Goal: Check status: Check status

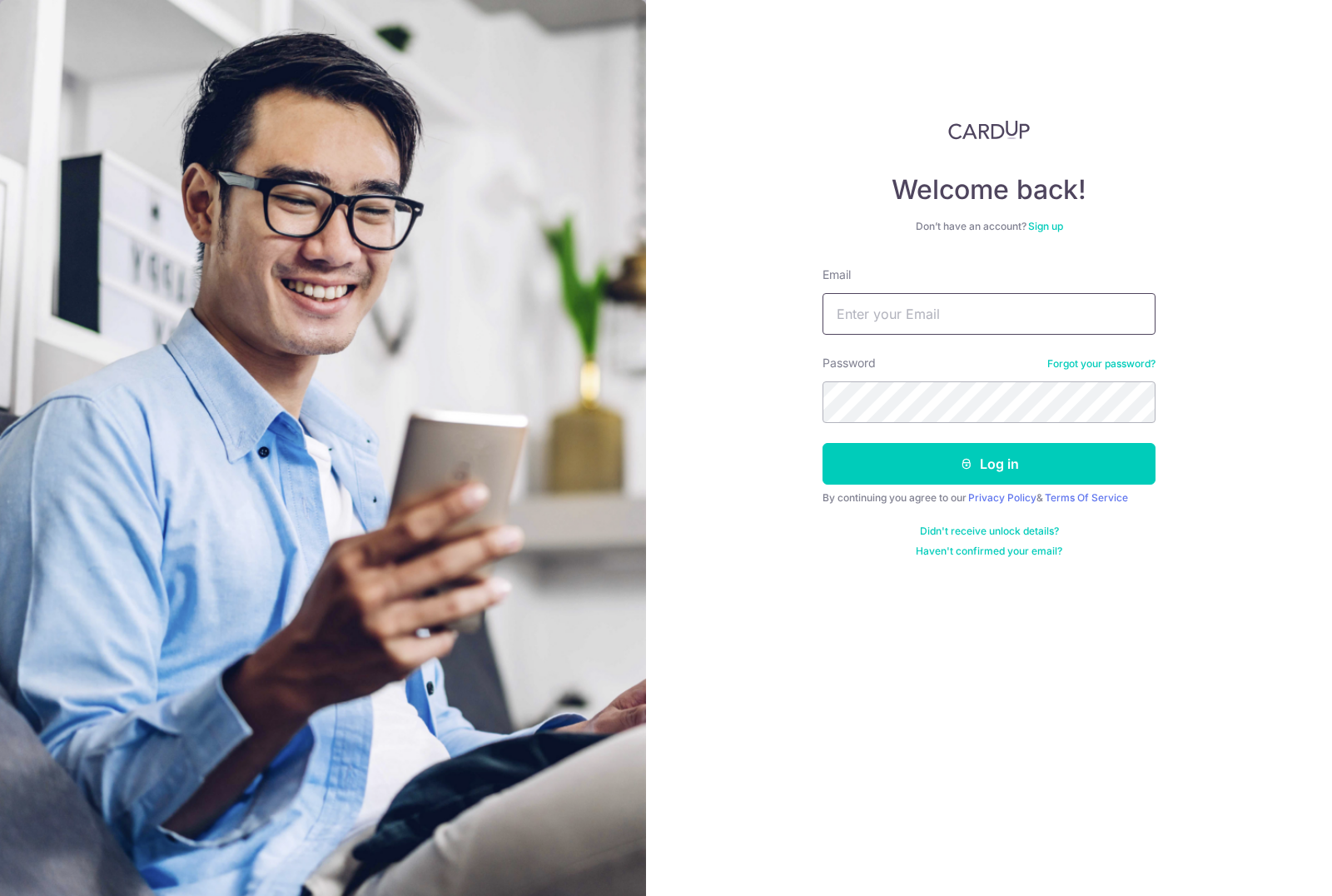
type input "Caizonghe@gmail.com"
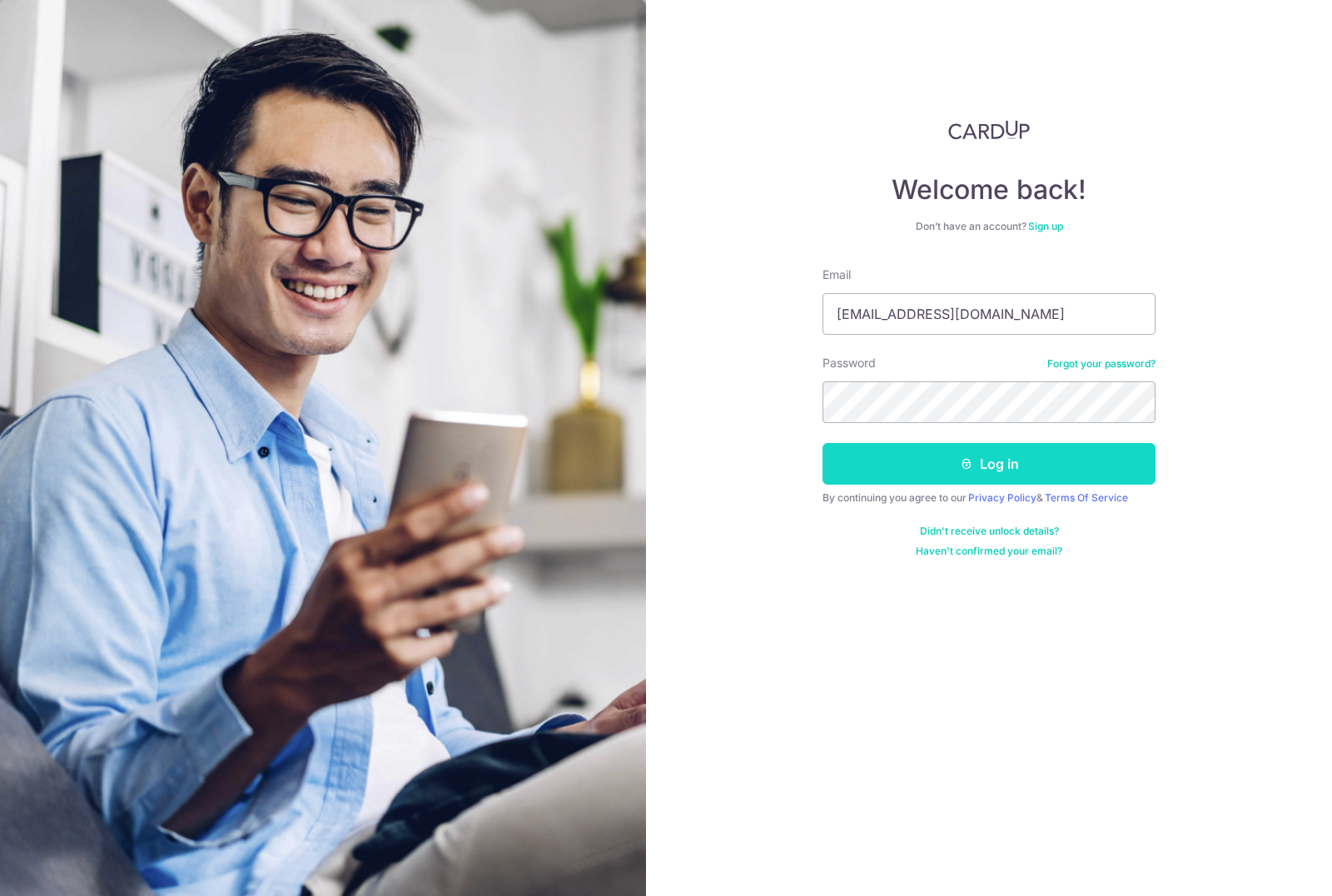
click at [1096, 474] on button "Log in" at bounding box center [989, 463] width 333 height 42
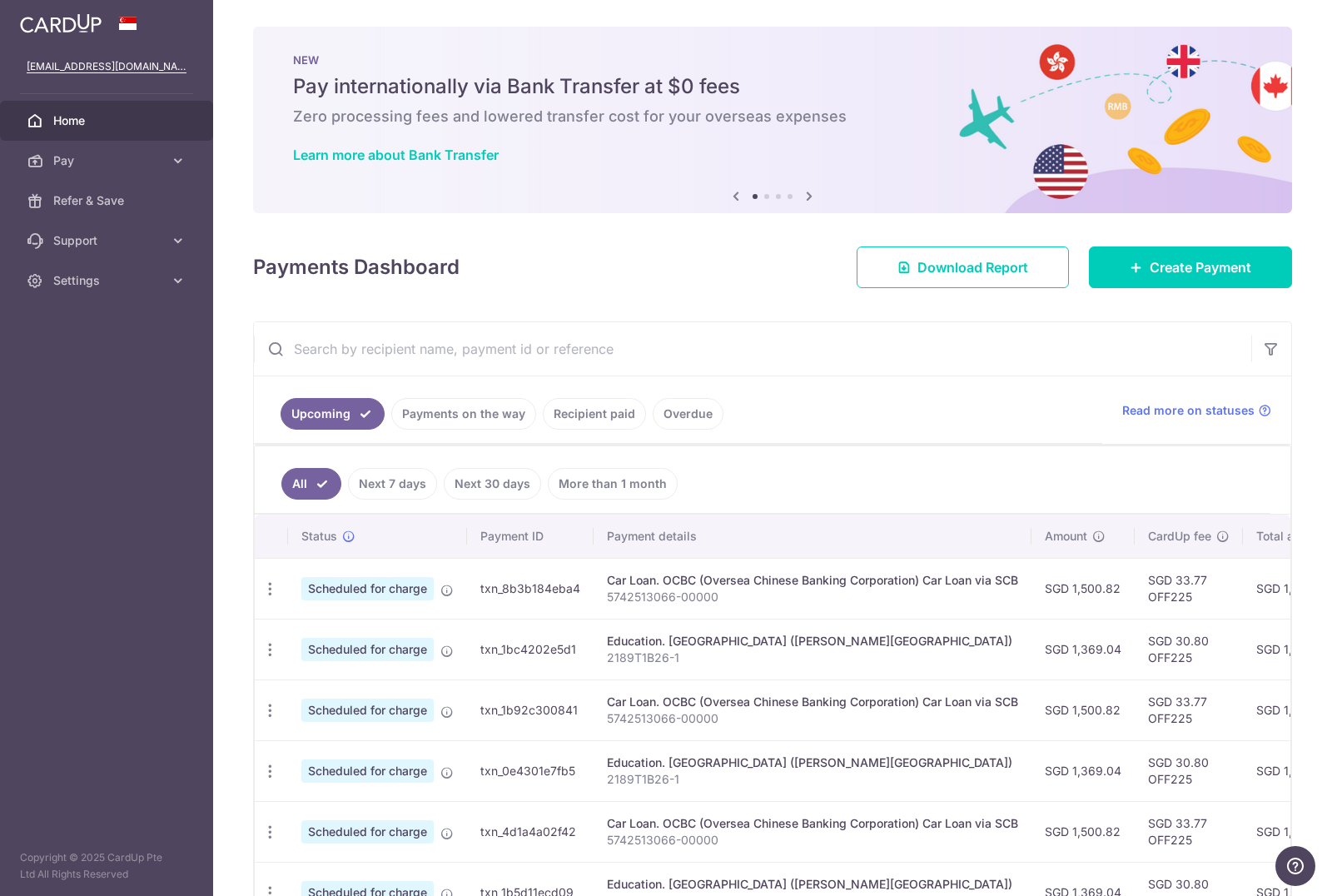
click at [601, 428] on link "Recipient paid" at bounding box center [594, 413] width 103 height 32
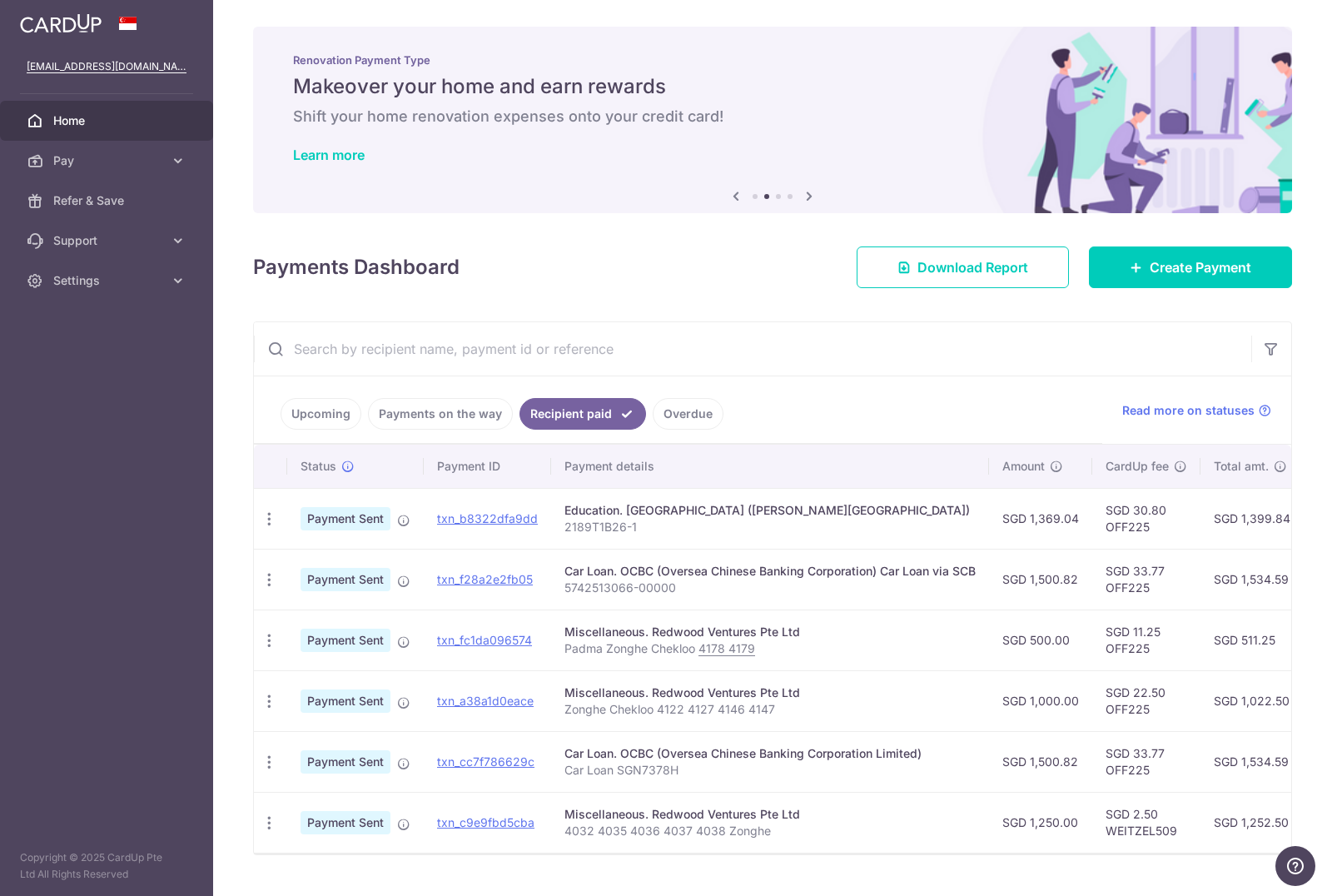
click at [436, 420] on link "Payments on the way" at bounding box center [440, 413] width 145 height 32
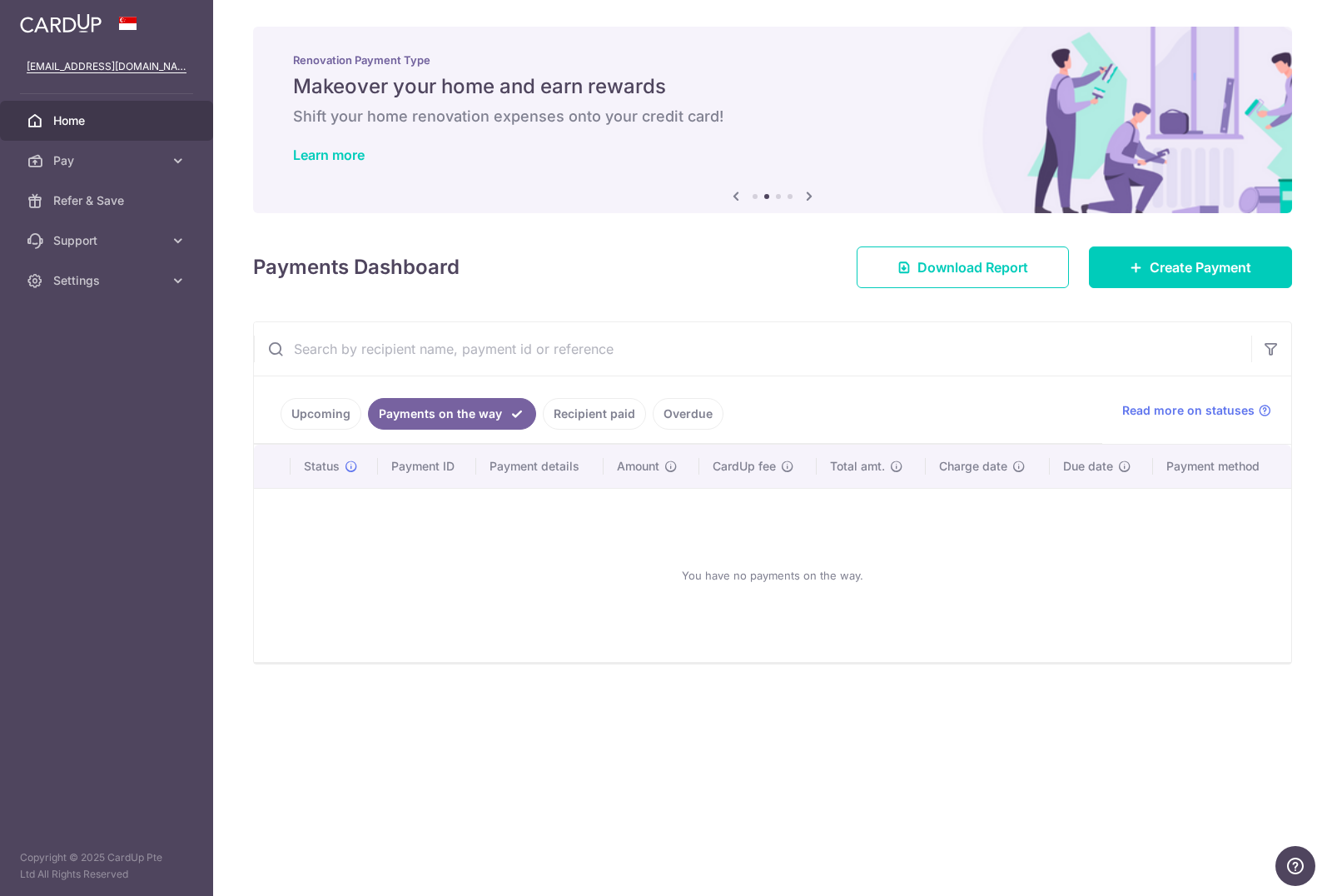
click at [319, 411] on link "Upcoming" at bounding box center [321, 413] width 81 height 32
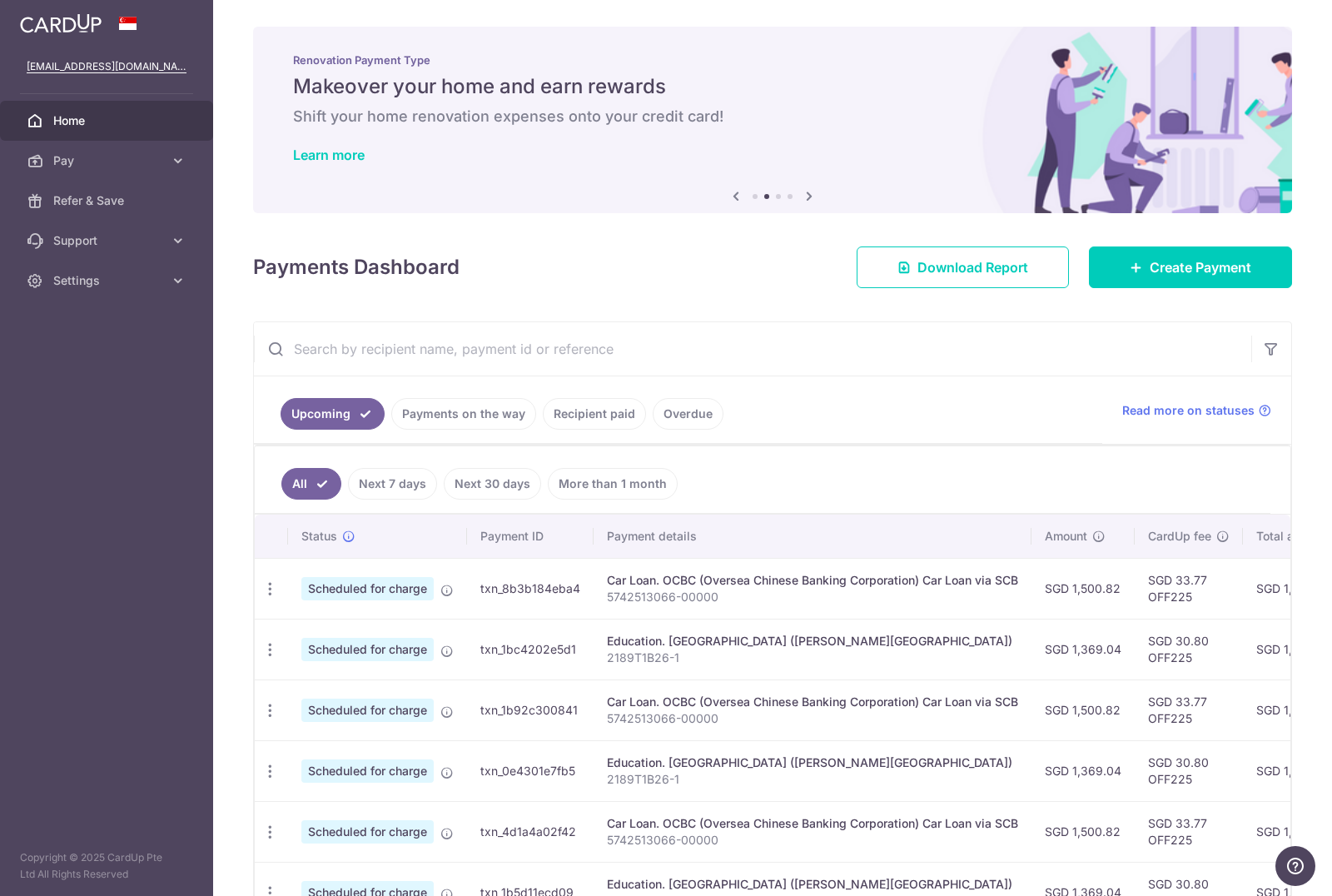
click at [550, 408] on link "Recipient paid" at bounding box center [594, 413] width 103 height 32
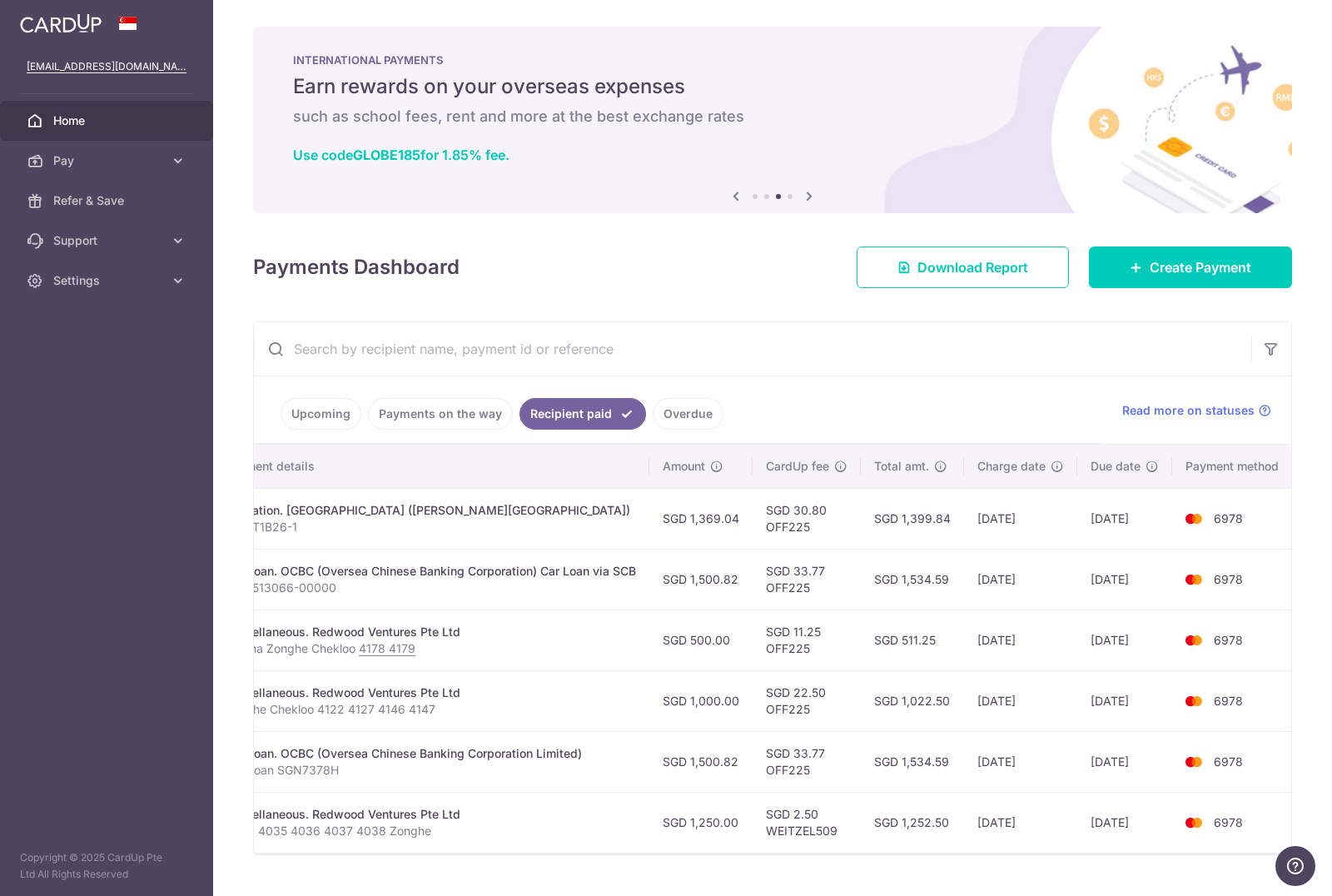
scroll to position [0, 339]
